Goal: Task Accomplishment & Management: Manage account settings

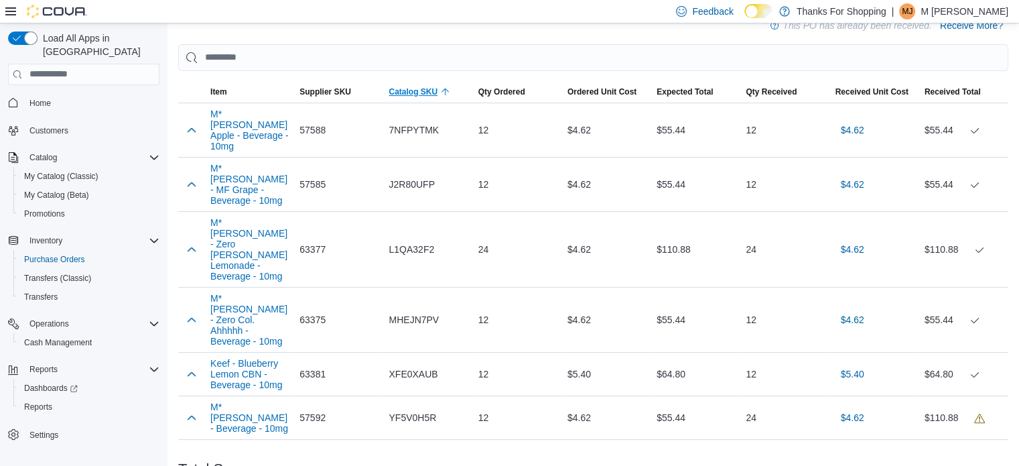
scroll to position [448, 0]
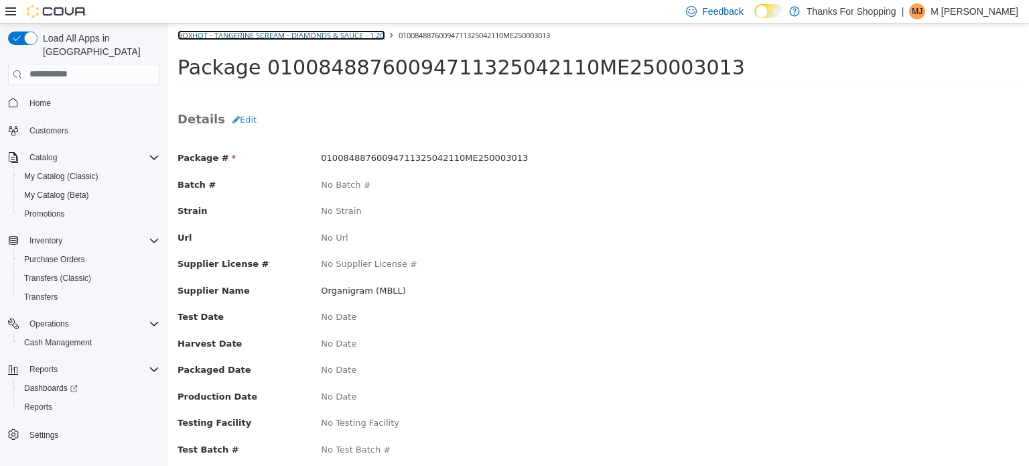
click at [337, 32] on link "BoxHot - Tangerine Scream - Diamonds & Sauce - 1.2g" at bounding box center [282, 34] width 208 height 10
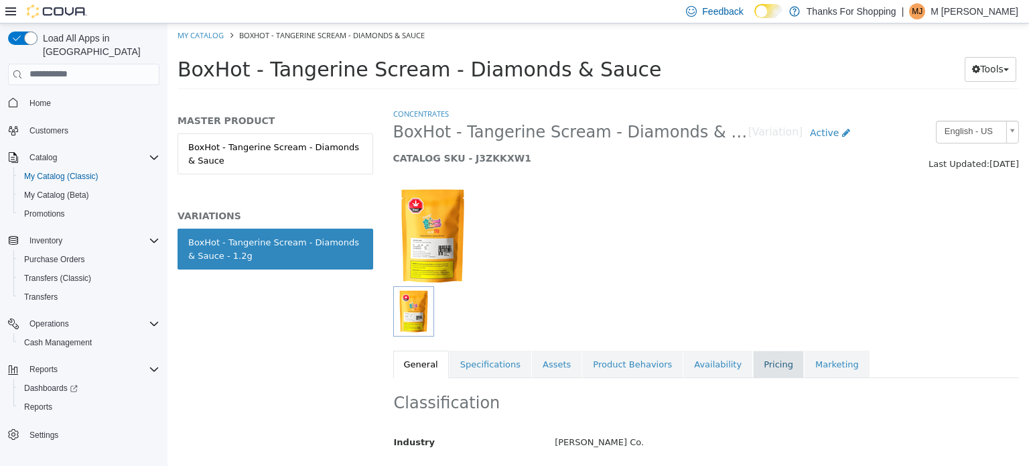
click at [753, 360] on link "Pricing" at bounding box center [778, 364] width 51 height 28
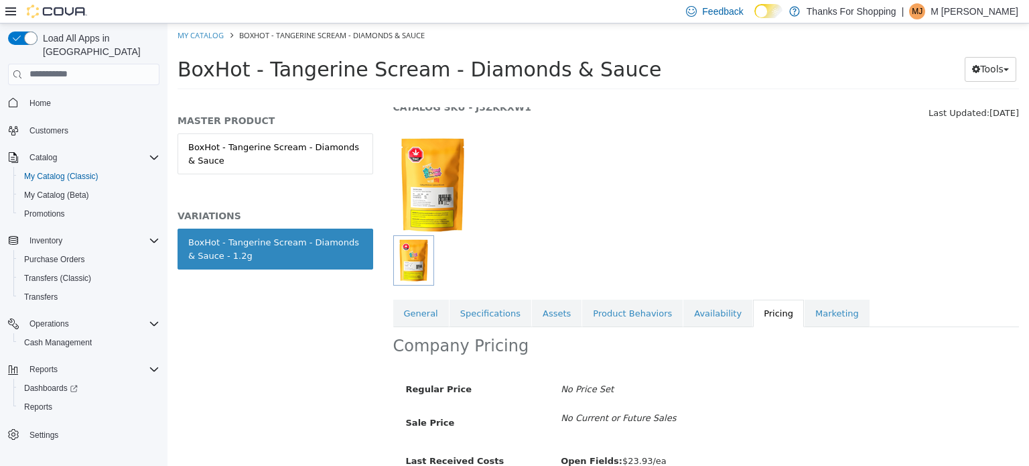
scroll to position [45, 0]
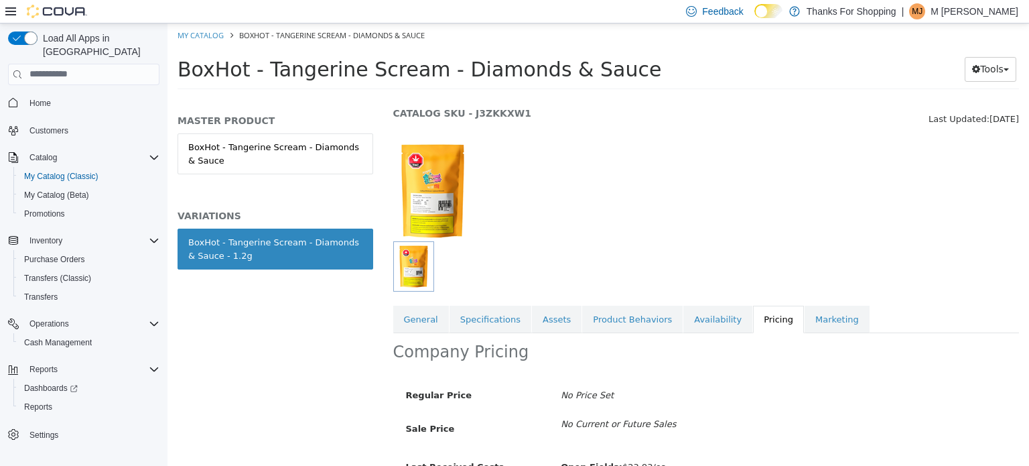
click at [633, 147] on div at bounding box center [706, 183] width 647 height 115
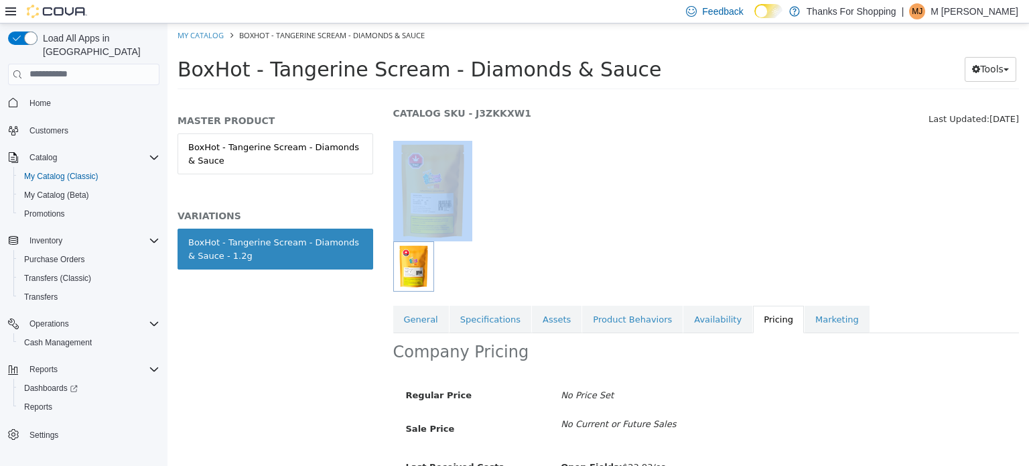
click at [633, 147] on div at bounding box center [706, 183] width 647 height 115
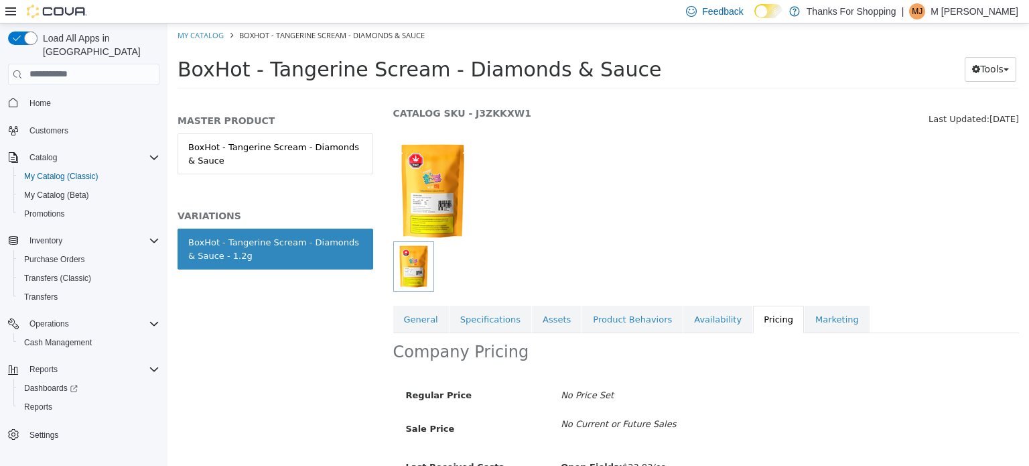
click at [633, 147] on div at bounding box center [706, 183] width 647 height 115
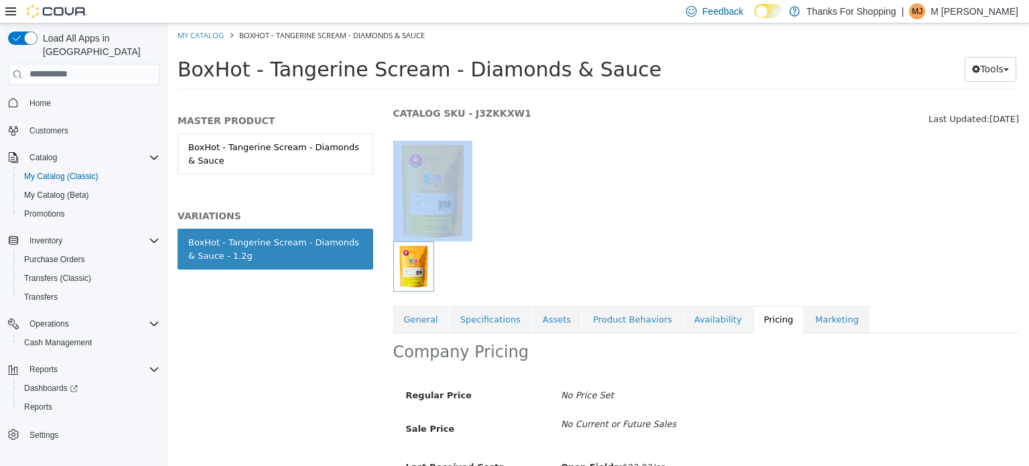
click at [633, 147] on div at bounding box center [706, 183] width 647 height 115
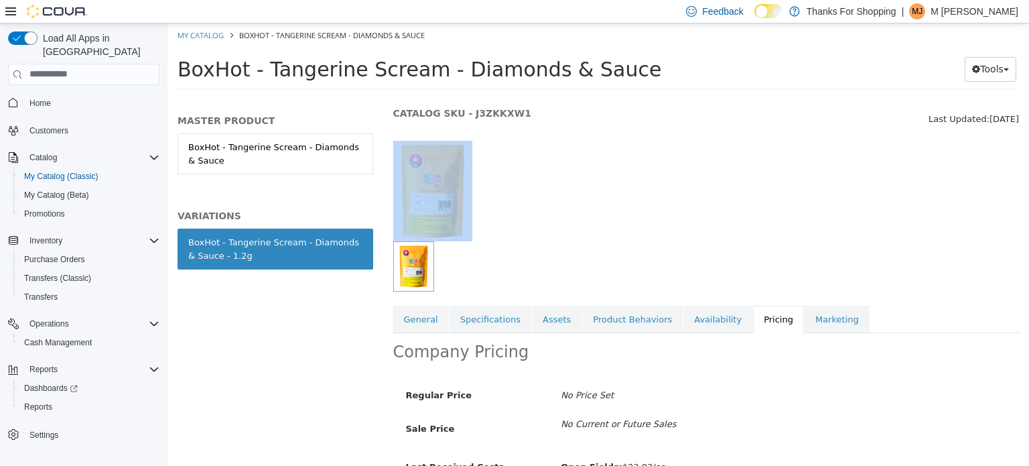
click at [633, 147] on div at bounding box center [706, 183] width 647 height 115
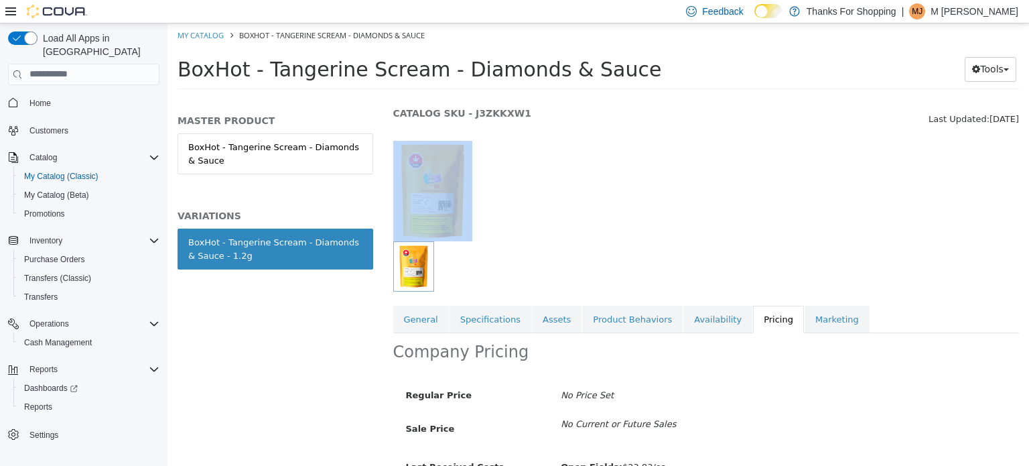
click at [633, 147] on div at bounding box center [706, 183] width 647 height 115
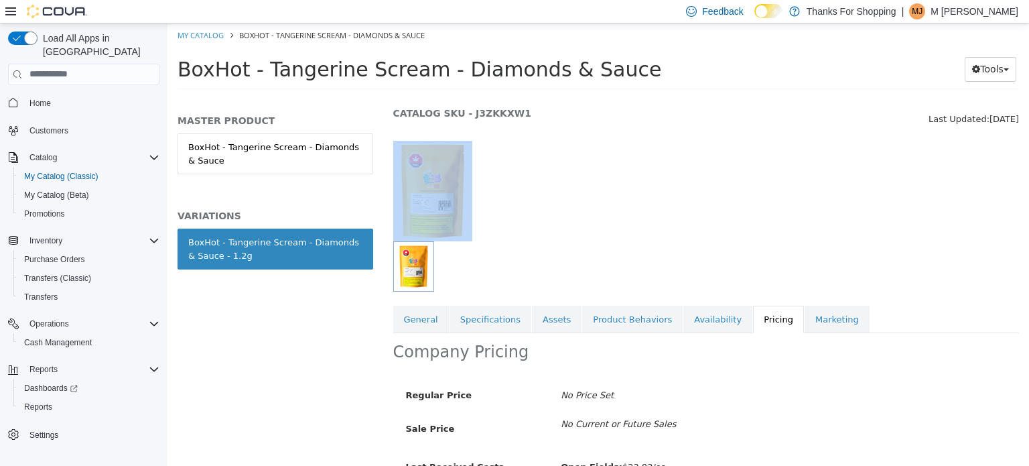
click at [633, 147] on div at bounding box center [706, 183] width 647 height 115
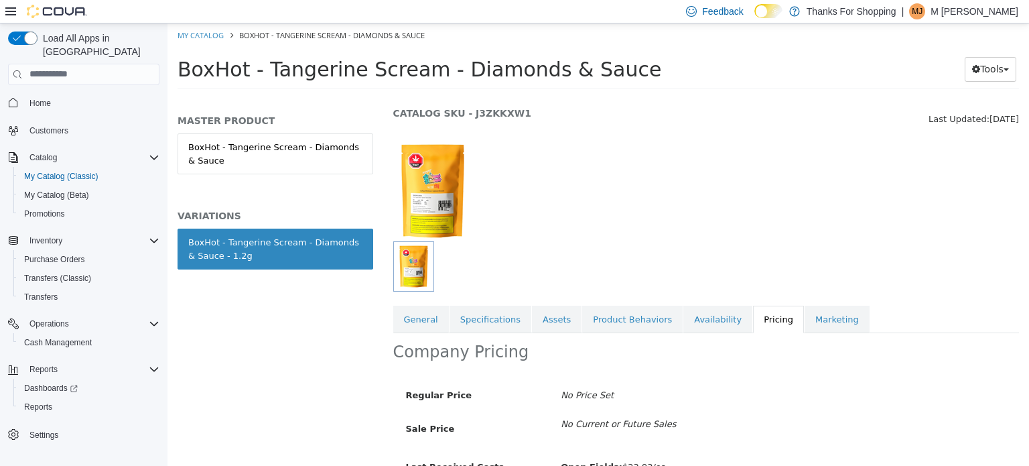
click at [633, 147] on div at bounding box center [706, 183] width 647 height 115
